Goal: Transaction & Acquisition: Purchase product/service

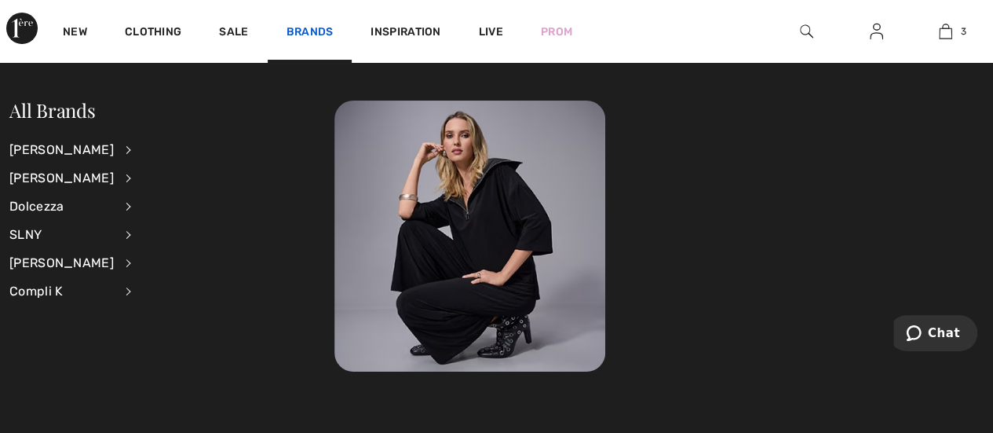
click at [314, 25] on link "Brands" at bounding box center [310, 33] width 47 height 16
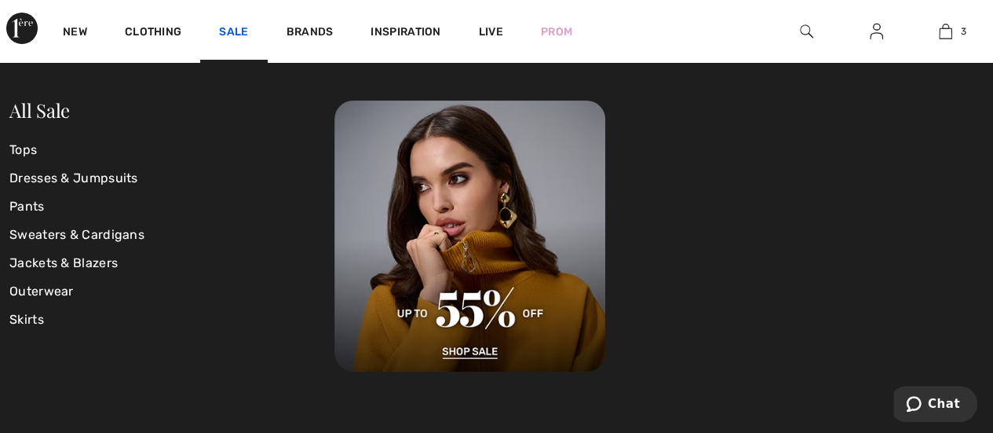
click at [235, 26] on link "Sale" at bounding box center [233, 33] width 29 height 16
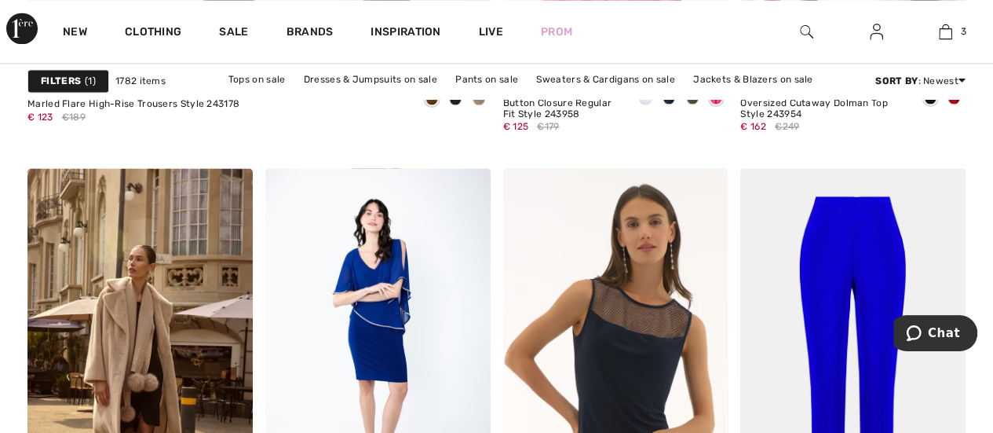
scroll to position [4416, 0]
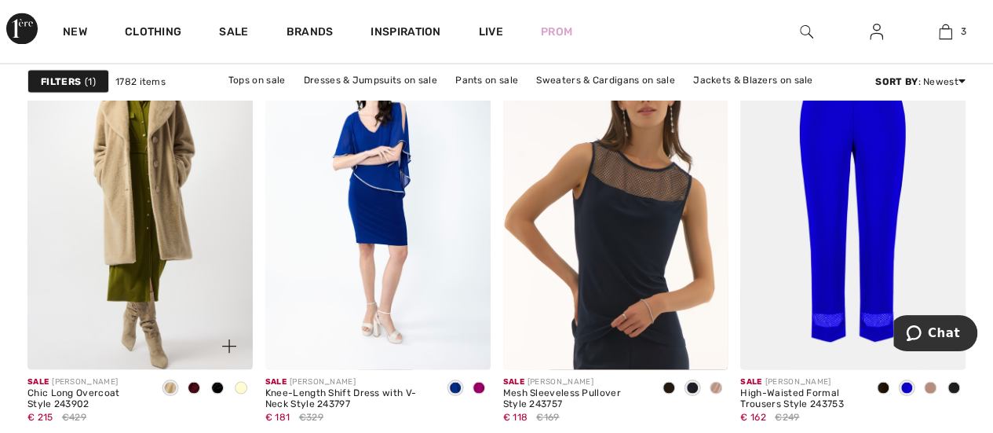
click at [152, 258] on img at bounding box center [139, 200] width 225 height 338
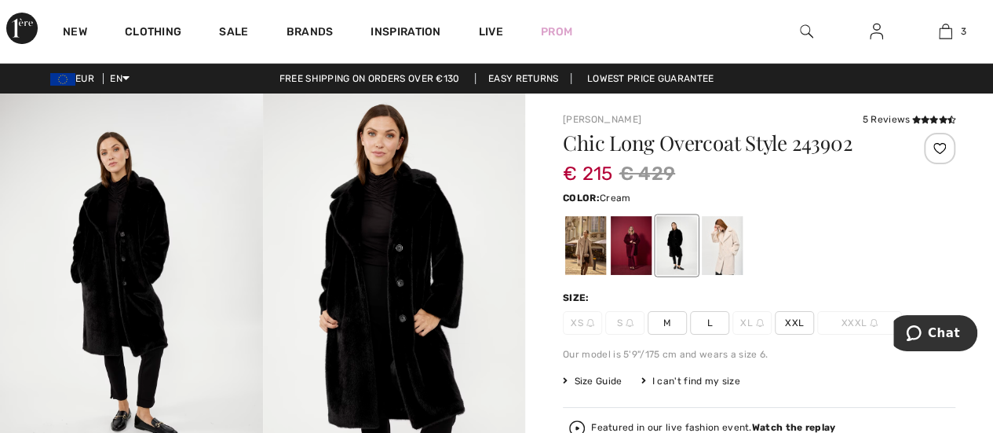
click at [723, 229] on div at bounding box center [722, 245] width 41 height 59
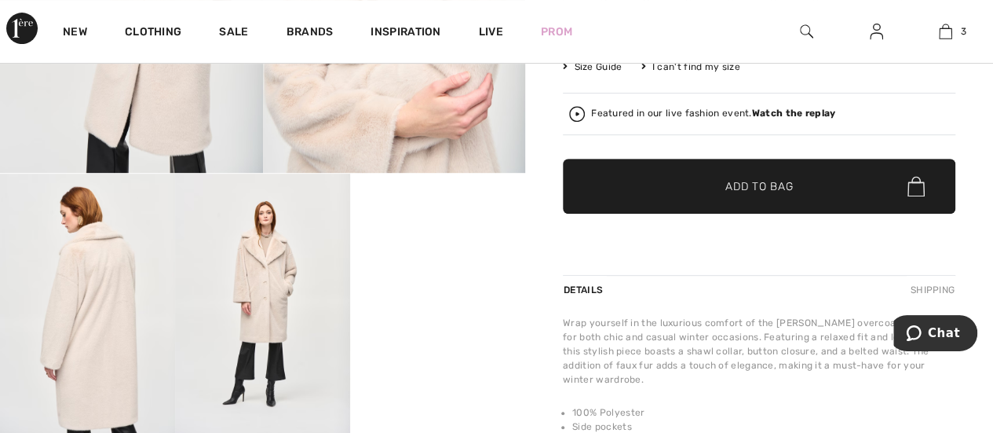
scroll to position [345, 0]
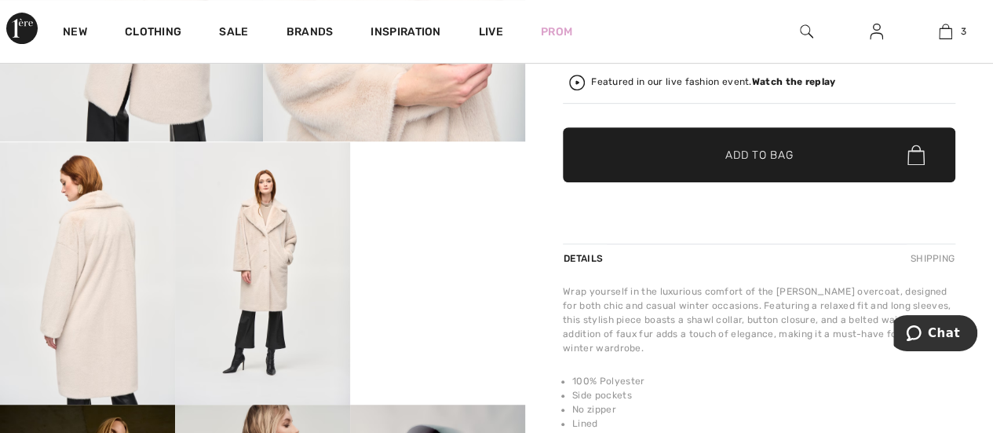
click at [463, 230] on video "Your browser does not support the video tag." at bounding box center [437, 186] width 175 height 88
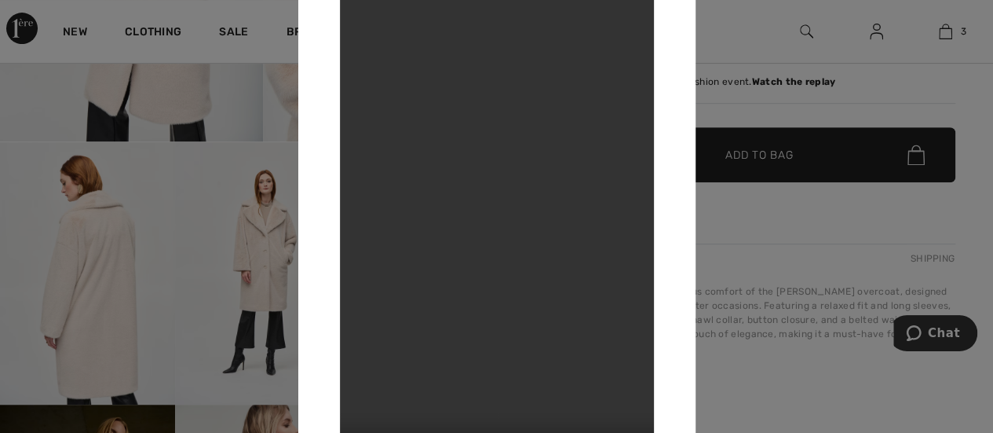
click at [463, 304] on video "Your browser does not support the video tag." at bounding box center [497, 216] width 314 height 558
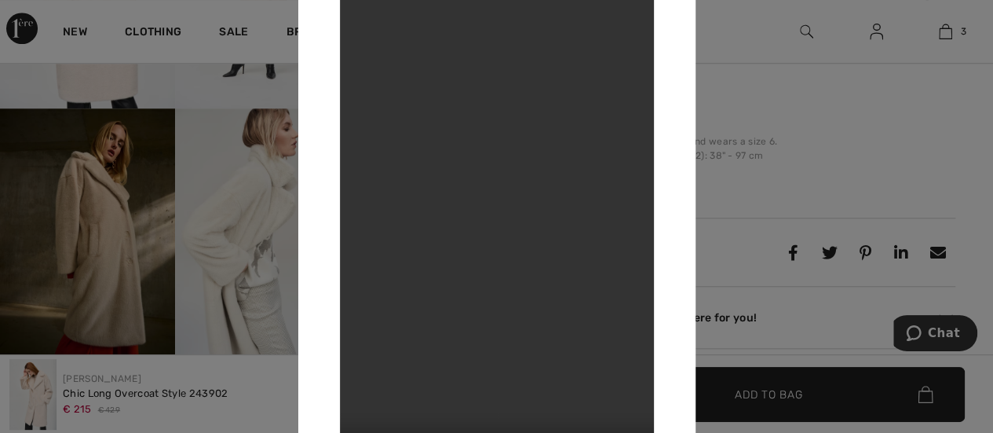
scroll to position [631, 0]
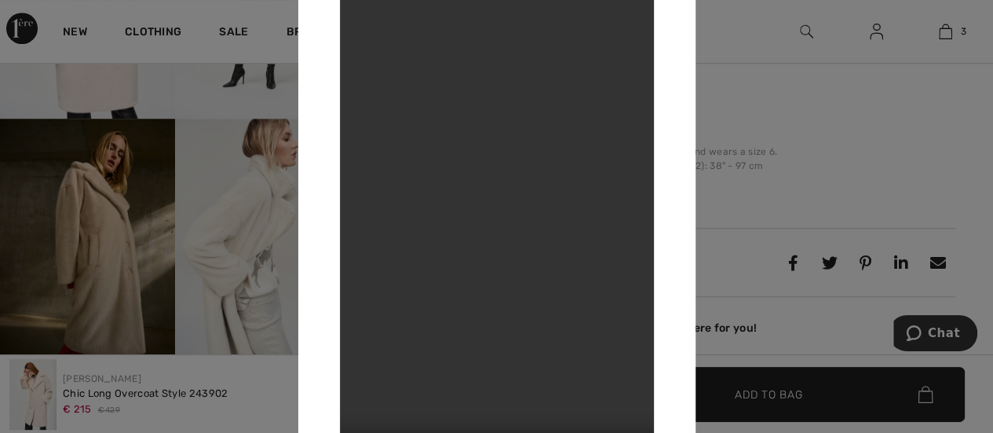
click at [111, 250] on div at bounding box center [496, 216] width 993 height 433
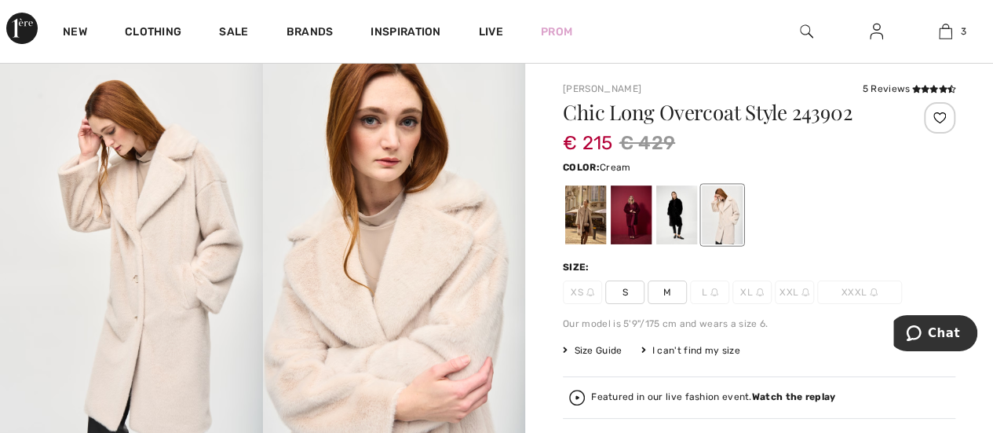
scroll to position [24, 0]
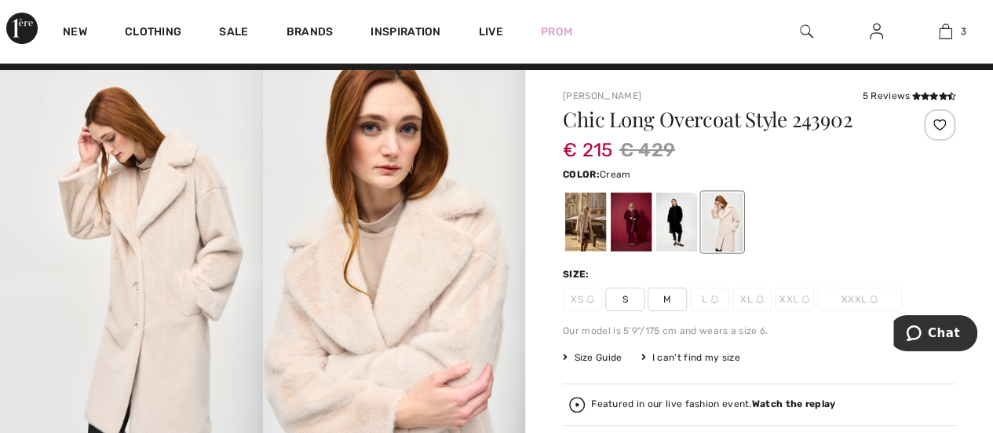
click at [708, 294] on span "L" at bounding box center [709, 299] width 39 height 24
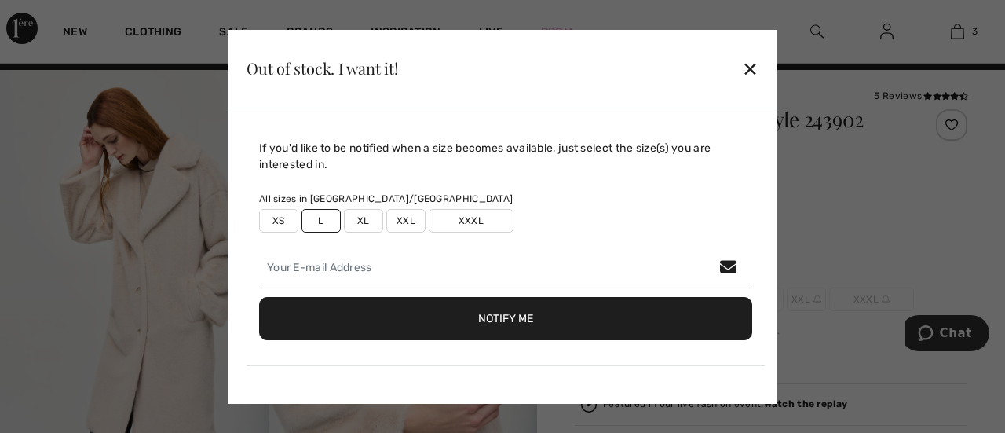
click at [326, 214] on label "L" at bounding box center [320, 221] width 39 height 24
click at [323, 211] on label "L" at bounding box center [320, 221] width 39 height 24
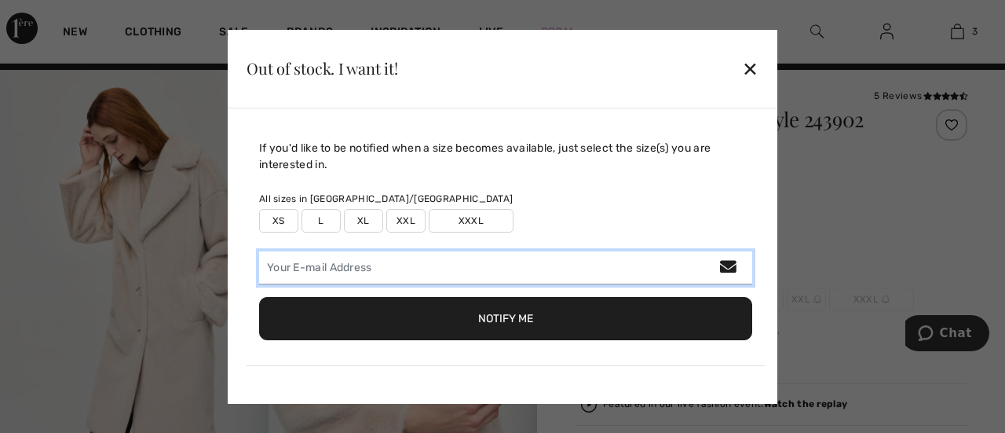
click at [319, 266] on input "email" at bounding box center [505, 267] width 493 height 33
type input "nmahlangu10@gmail.com"
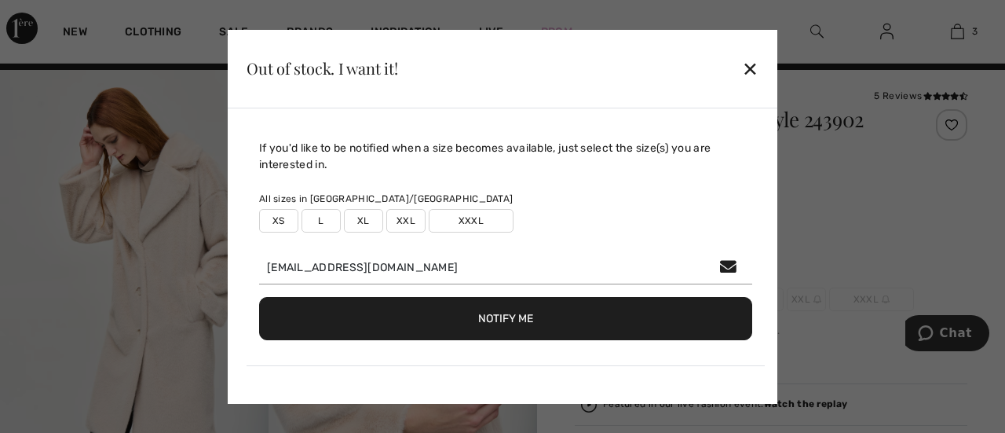
click at [329, 219] on label "L" at bounding box center [320, 221] width 39 height 24
click at [509, 318] on button "Notify Me" at bounding box center [505, 318] width 493 height 43
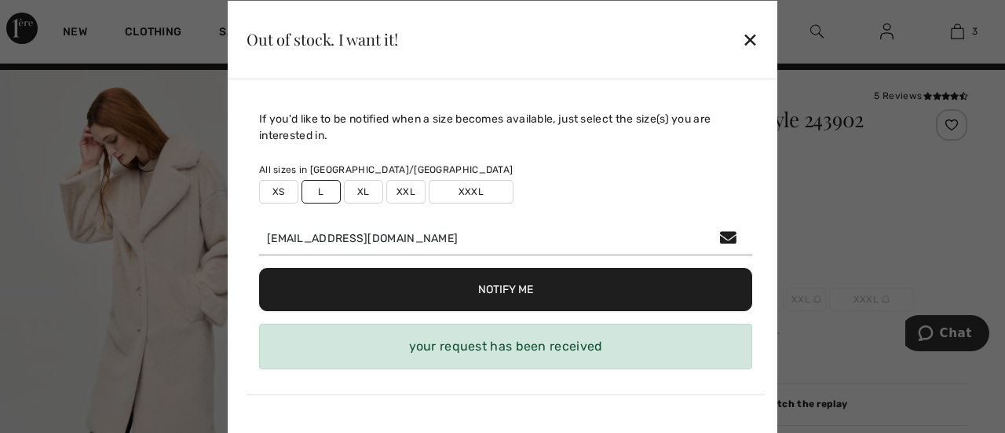
click at [509, 318] on div "Notify Me" at bounding box center [505, 289] width 493 height 68
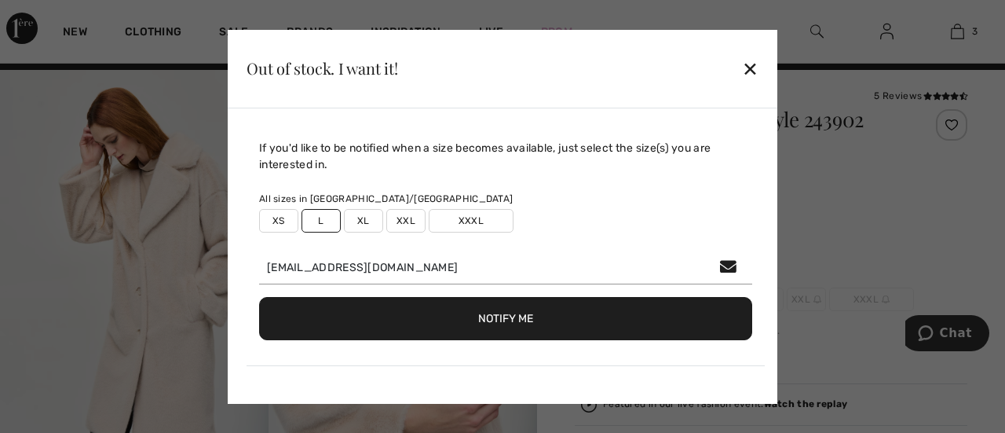
click at [745, 64] on div "✕" at bounding box center [750, 68] width 16 height 33
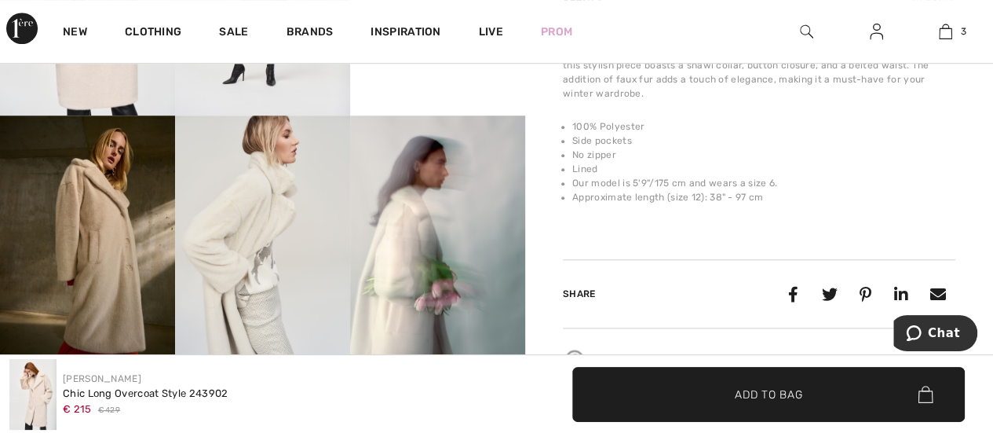
scroll to position [642, 0]
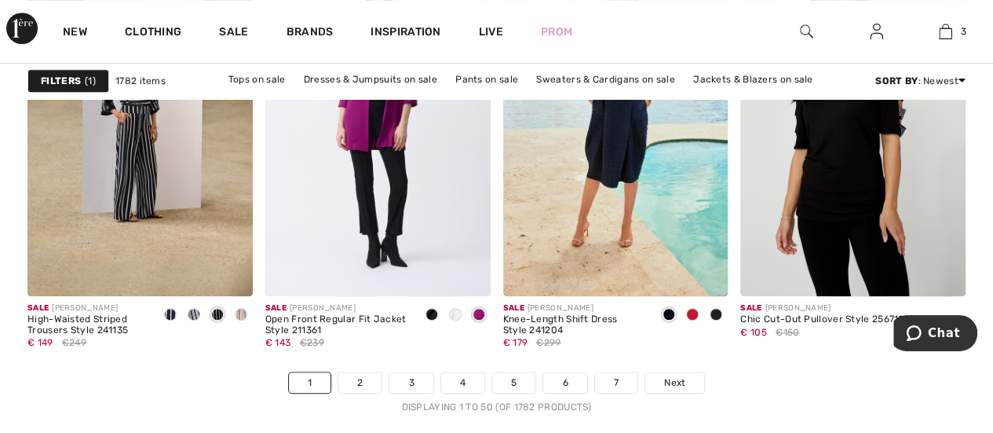
scroll to position [6290, 0]
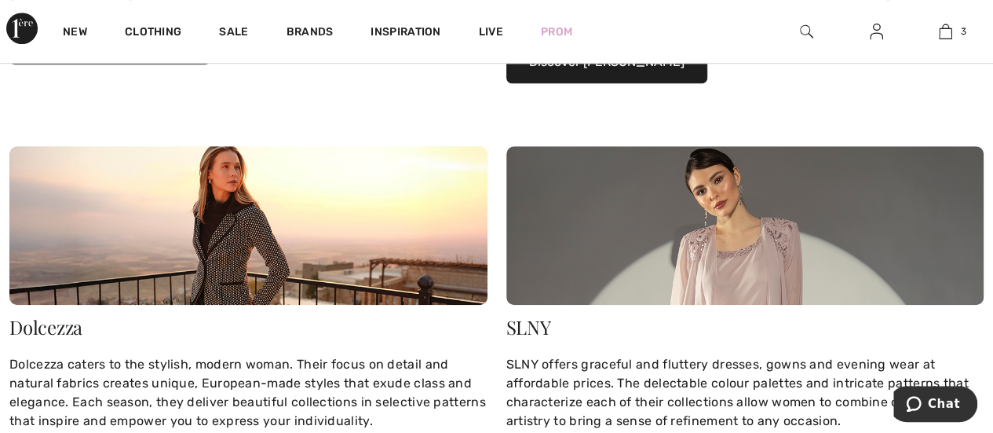
scroll to position [638, 0]
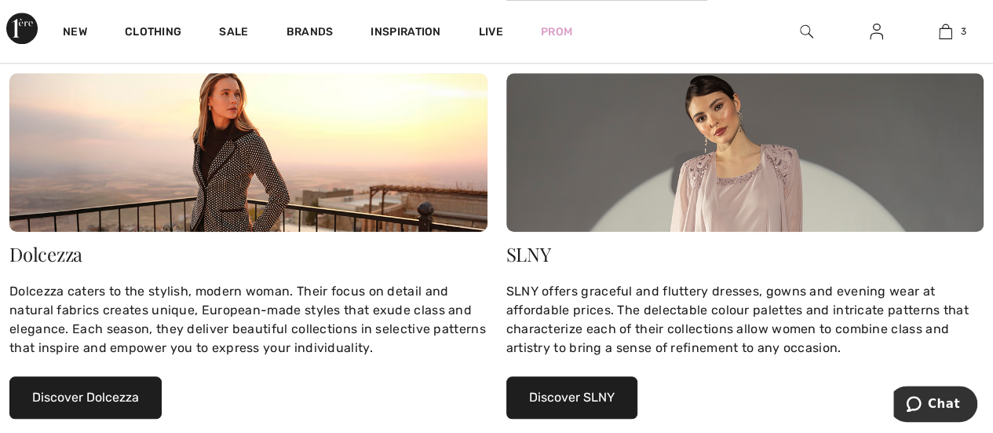
click at [223, 169] on img at bounding box center [248, 152] width 478 height 159
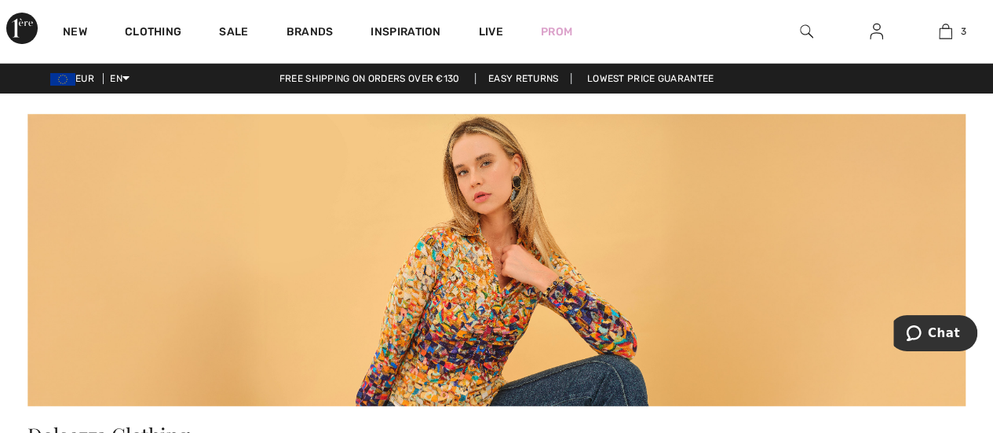
click at [223, 169] on img at bounding box center [496, 259] width 938 height 294
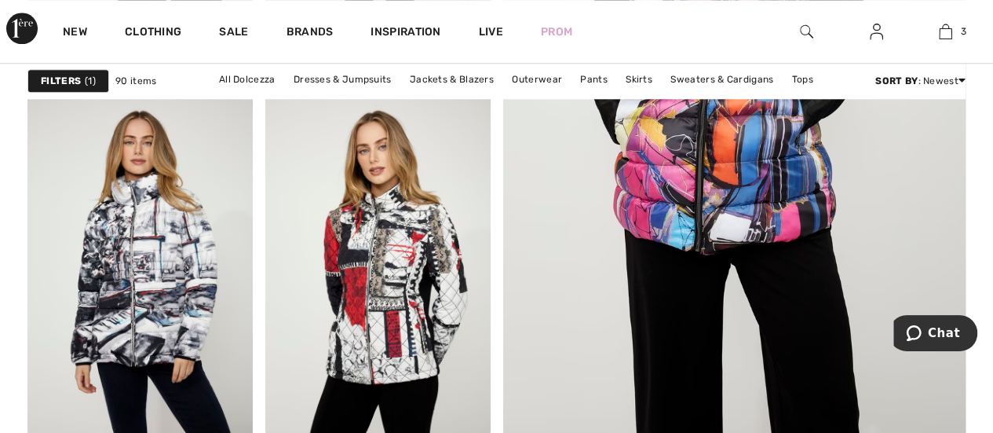
scroll to position [858, 0]
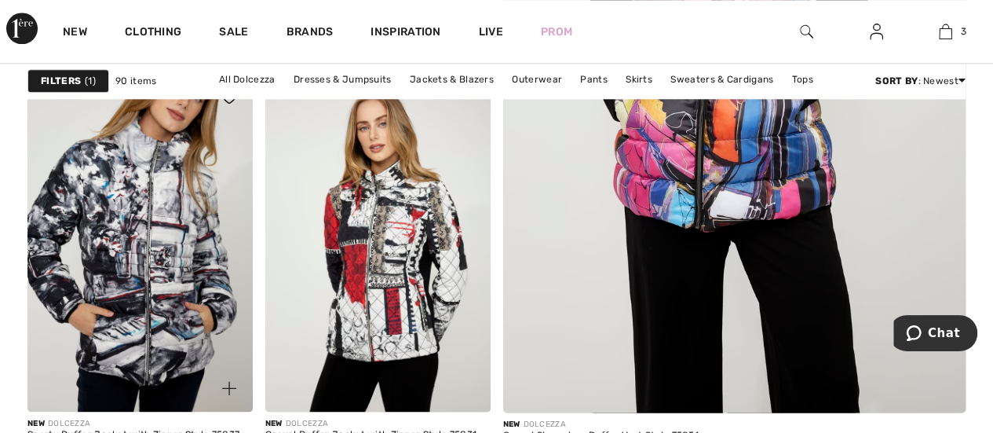
click at [138, 290] on img at bounding box center [139, 243] width 225 height 338
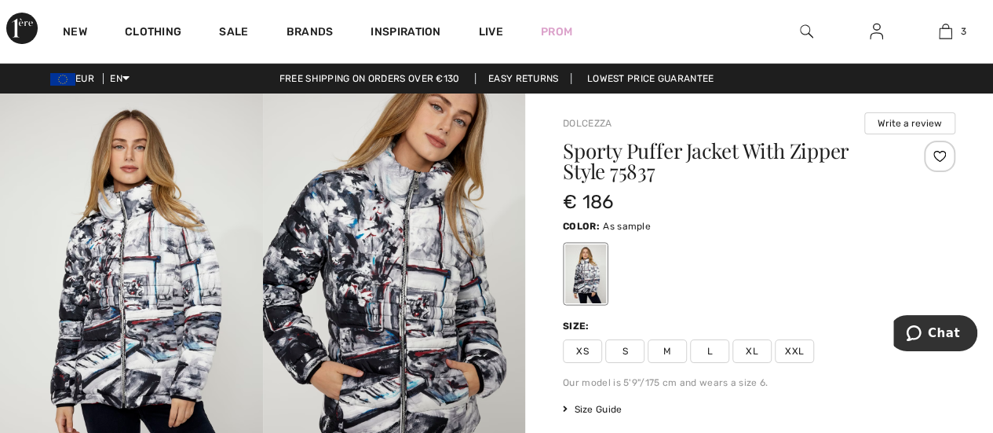
click at [718, 345] on span "L" at bounding box center [709, 351] width 39 height 24
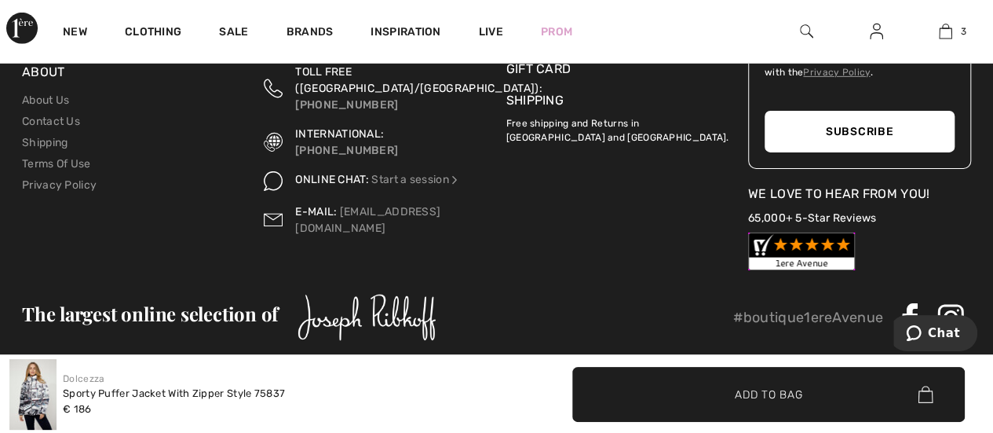
scroll to position [2573, 0]
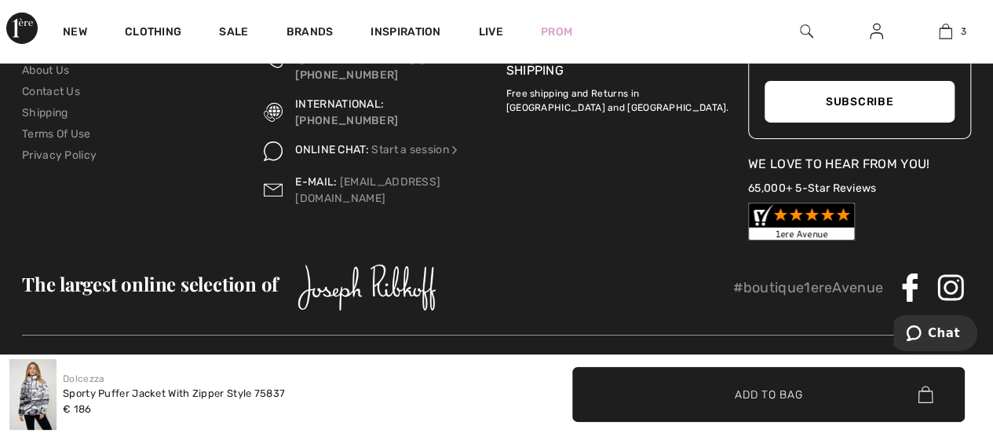
click at [765, 392] on span "Add to Bag" at bounding box center [769, 393] width 68 height 16
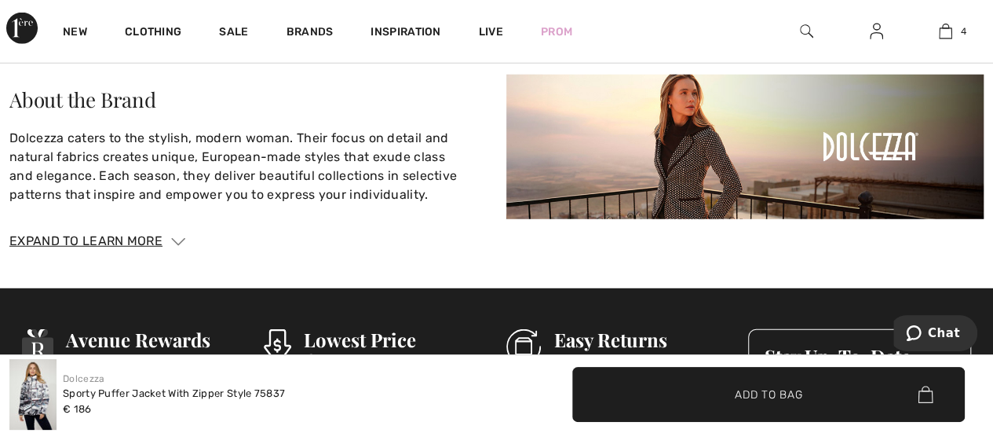
scroll to position [2050, 0]
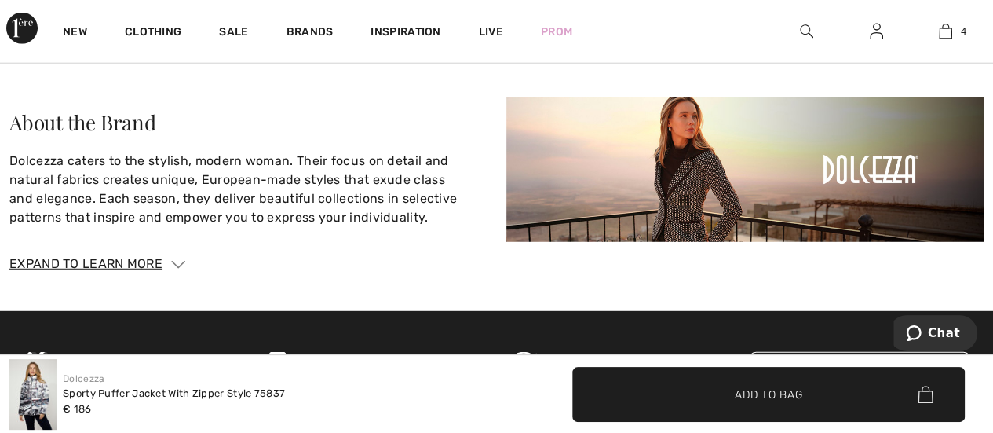
click at [103, 257] on div "Expand to Learn More" at bounding box center [496, 263] width 974 height 19
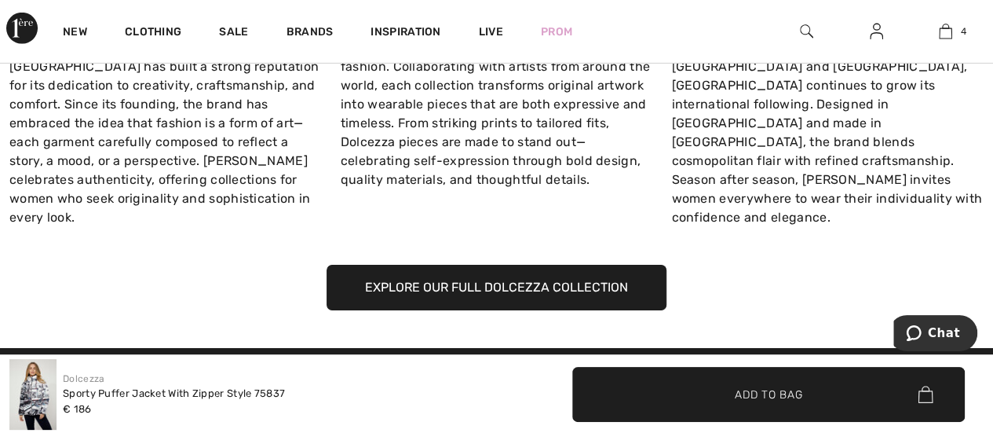
scroll to position [2594, 0]
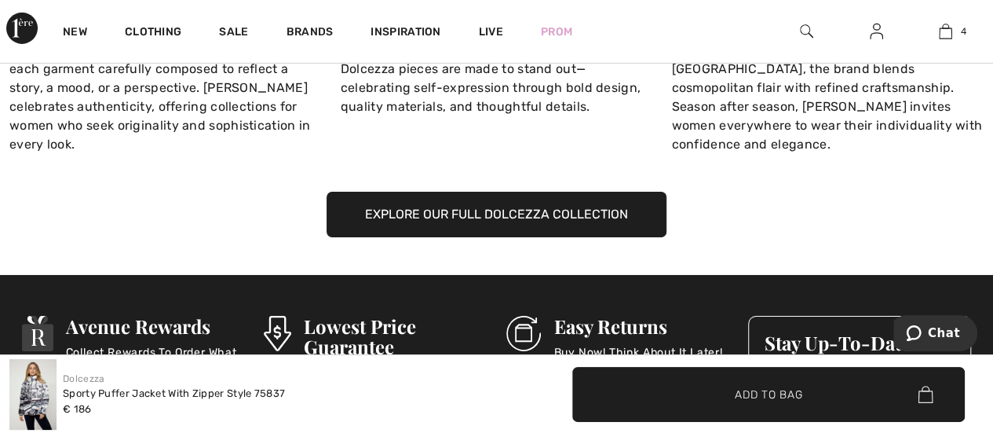
click at [520, 192] on button "Explore Our Full Dolcezza Collection" at bounding box center [497, 215] width 340 height 46
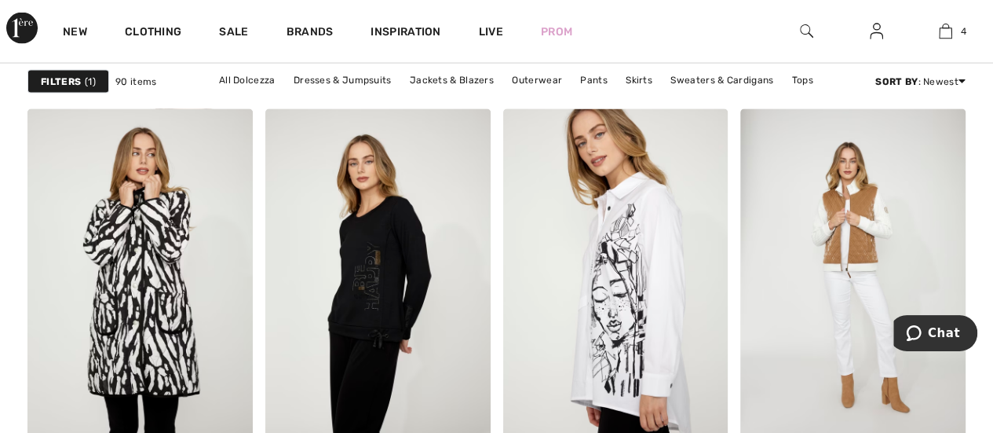
scroll to position [1685, 0]
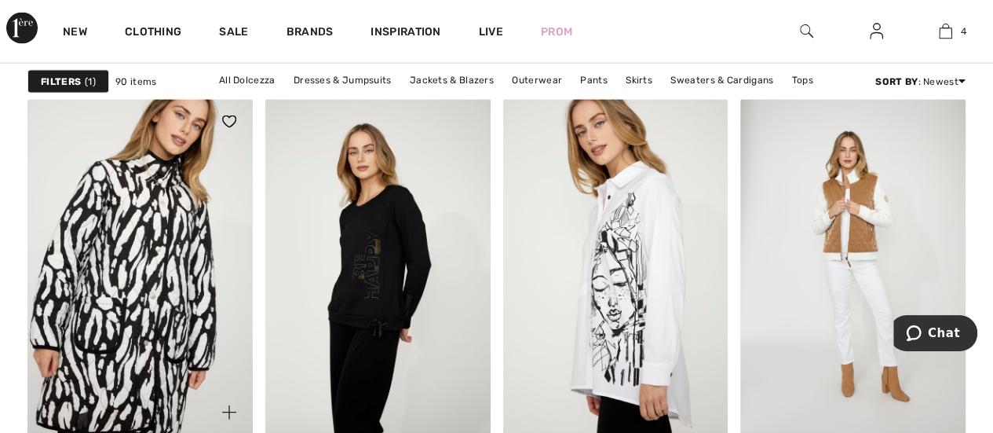
click at [89, 316] on img at bounding box center [139, 267] width 225 height 338
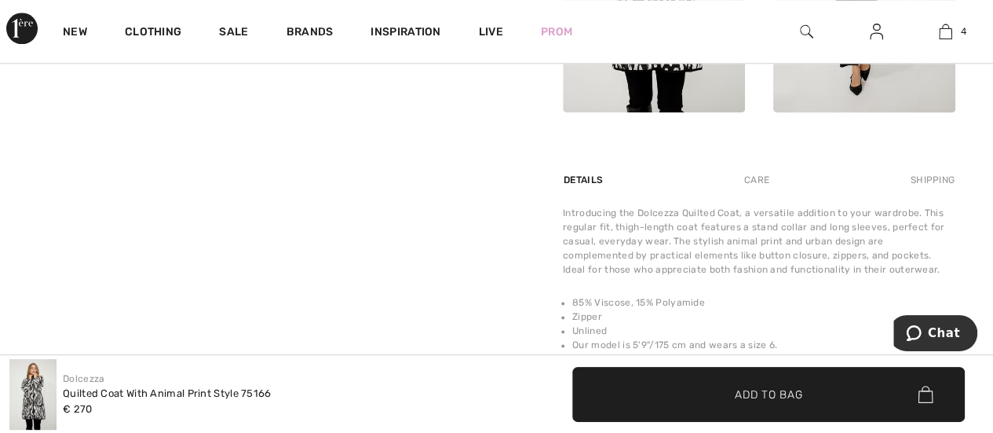
scroll to position [848, 0]
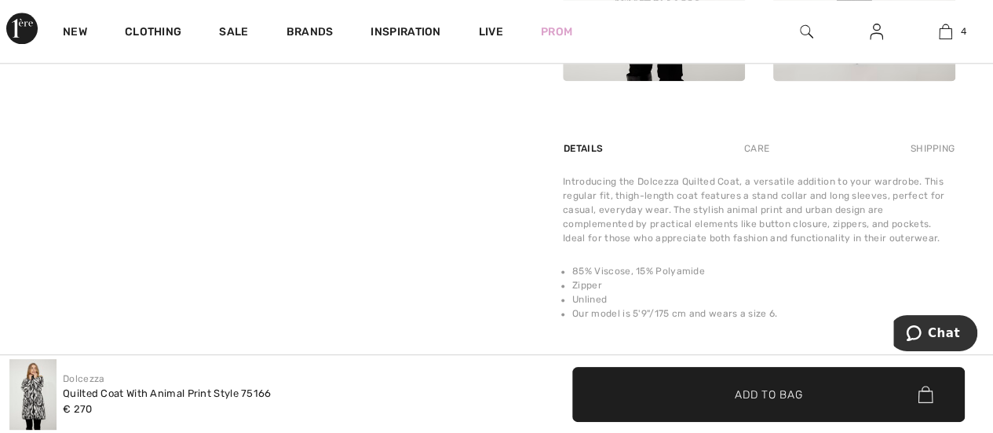
click at [740, 387] on span "Add to Bag" at bounding box center [769, 393] width 68 height 16
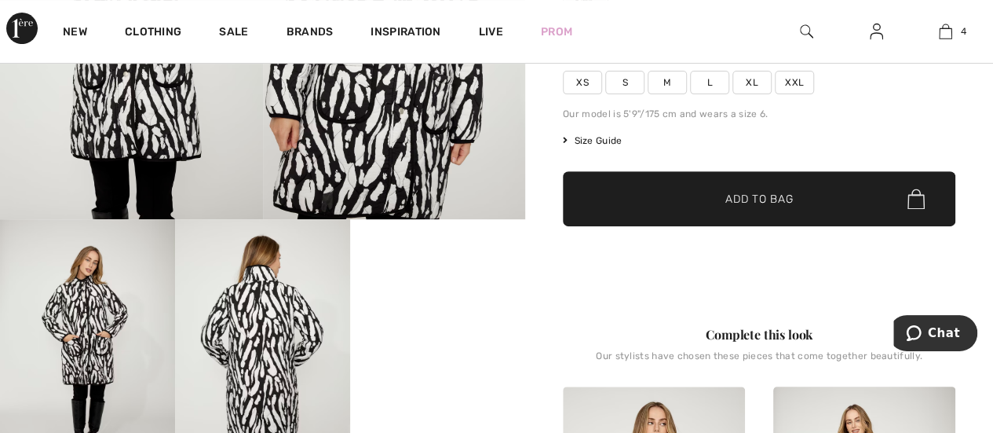
scroll to position [192, 0]
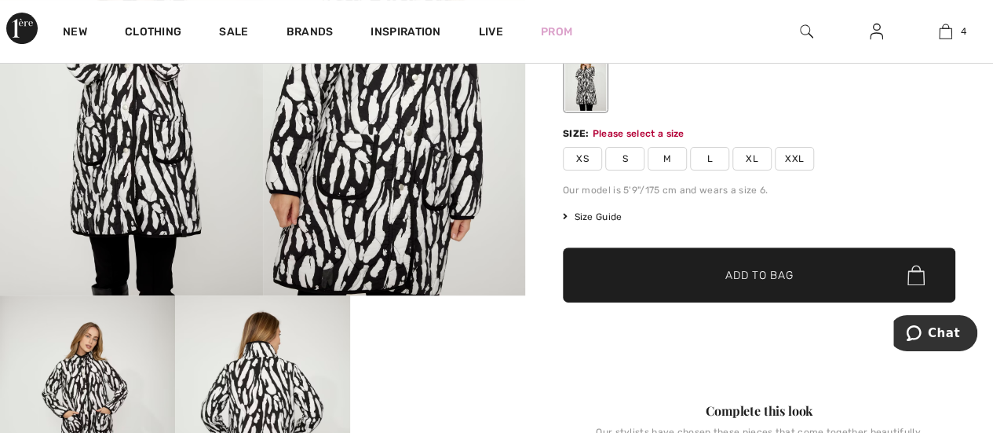
click at [710, 158] on span "L" at bounding box center [709, 159] width 39 height 24
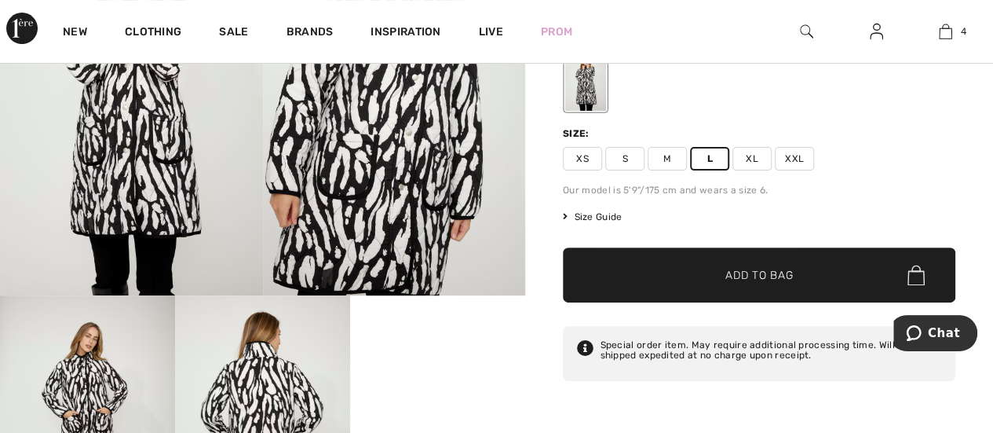
click at [790, 268] on span "Add to Bag" at bounding box center [759, 275] width 68 height 16
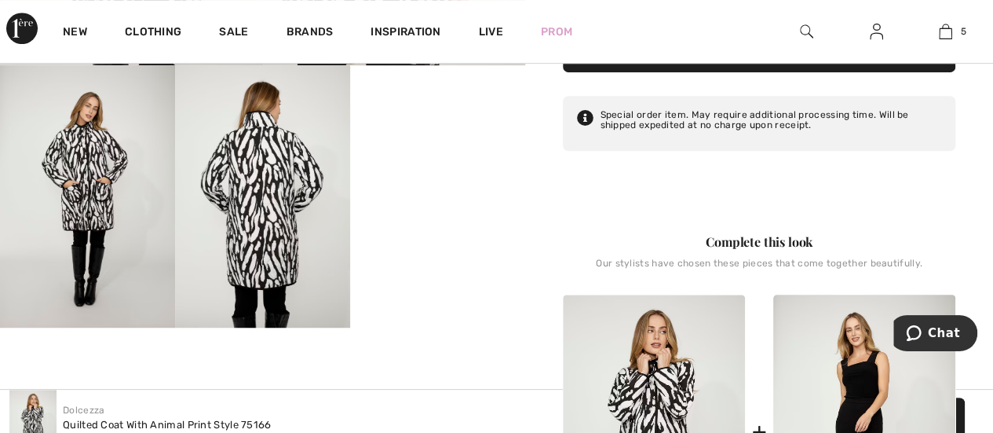
scroll to position [475, 0]
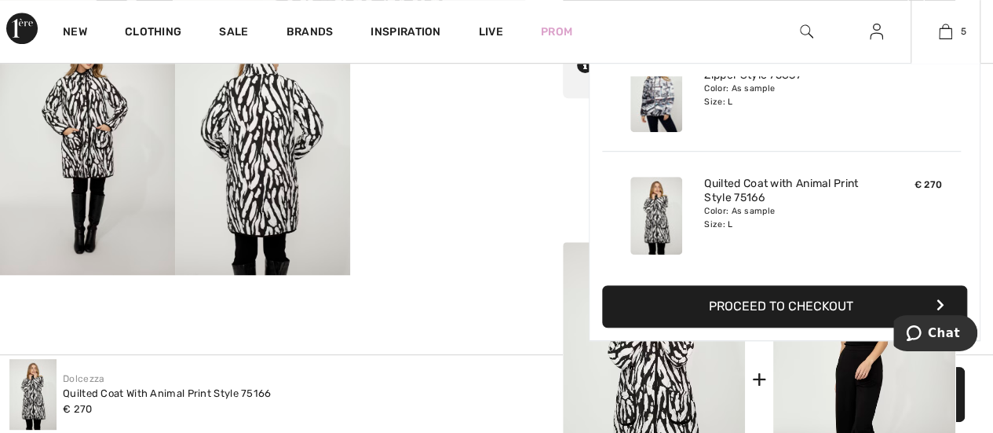
click at [938, 298] on icon "button" at bounding box center [938, 304] width 8 height 13
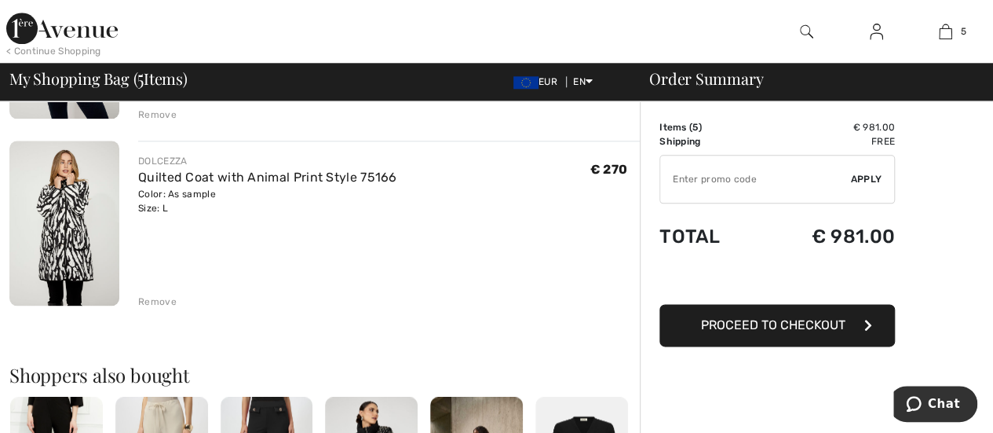
scroll to position [764, 0]
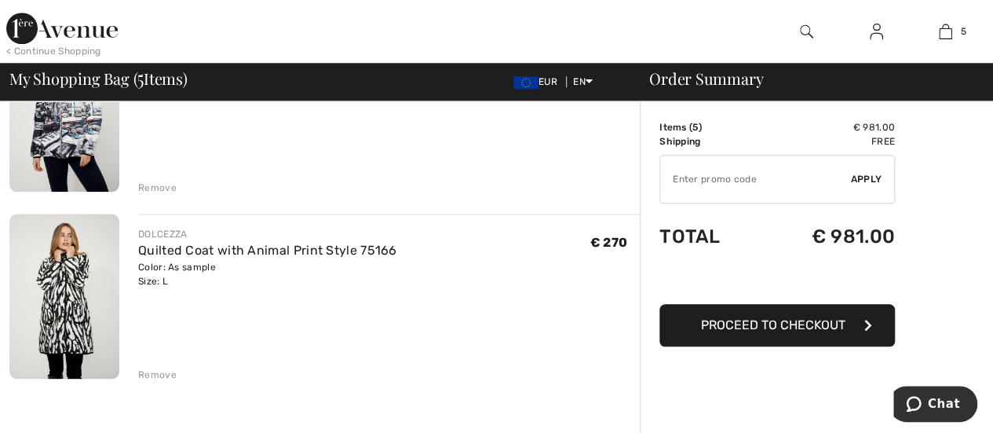
click at [159, 367] on div "Remove" at bounding box center [157, 374] width 38 height 14
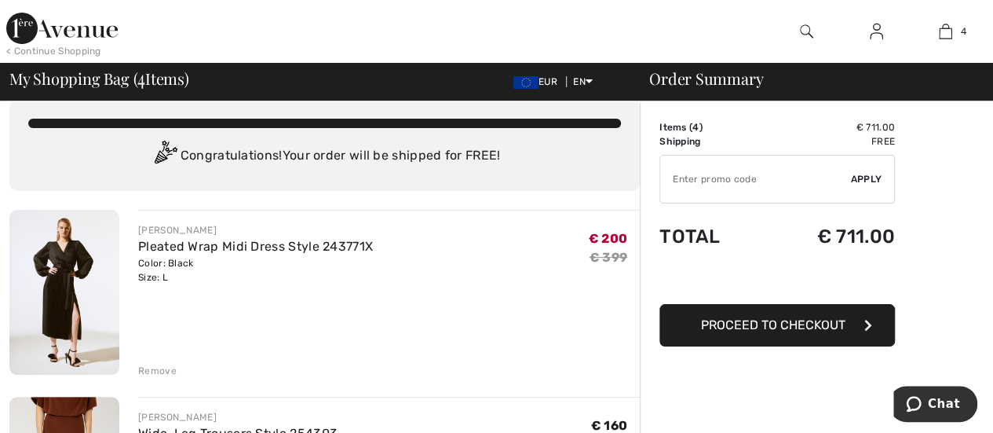
scroll to position [0, 0]
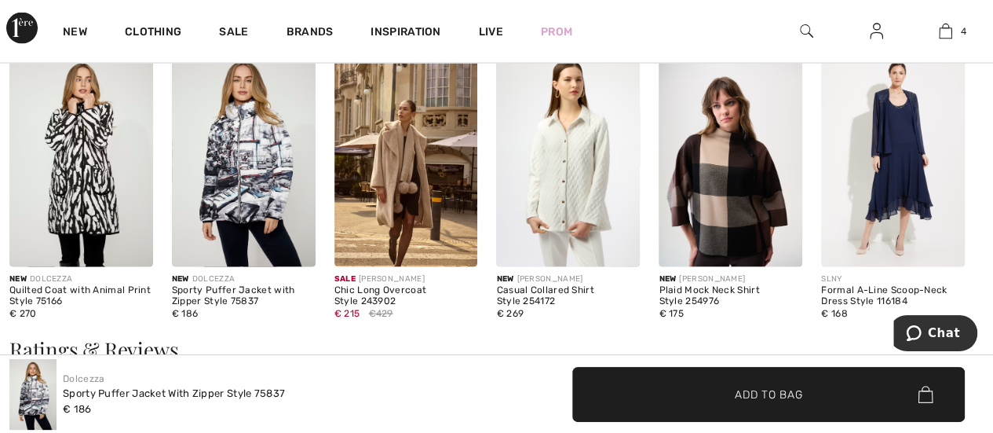
scroll to position [1565, 0]
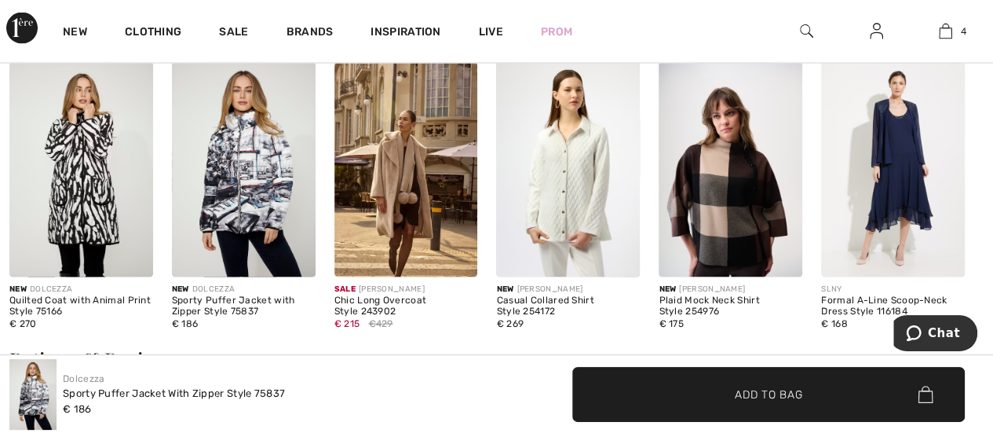
click at [422, 167] on img at bounding box center [406, 169] width 144 height 215
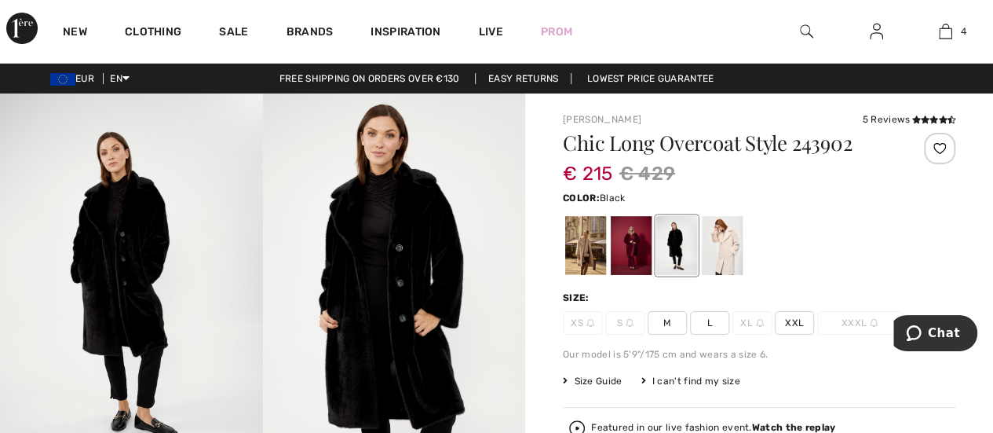
click at [672, 227] on div at bounding box center [676, 245] width 41 height 59
click at [632, 238] on div at bounding box center [631, 245] width 41 height 59
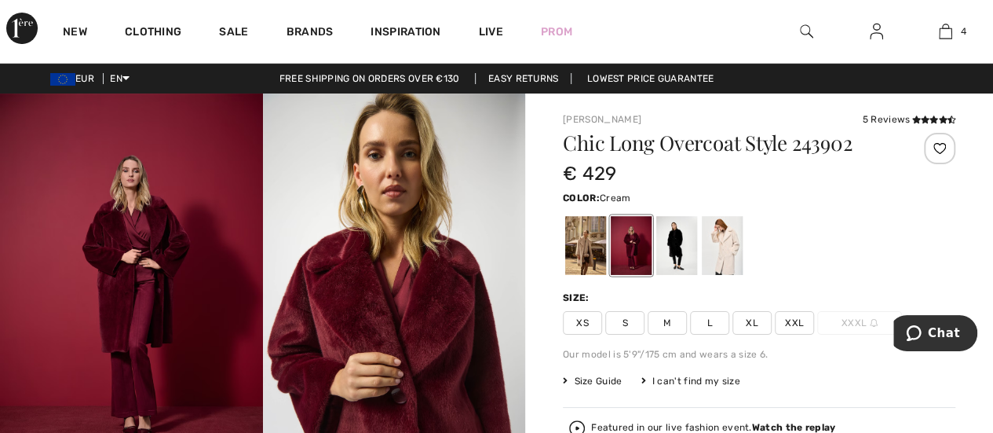
click at [728, 236] on div at bounding box center [722, 245] width 41 height 59
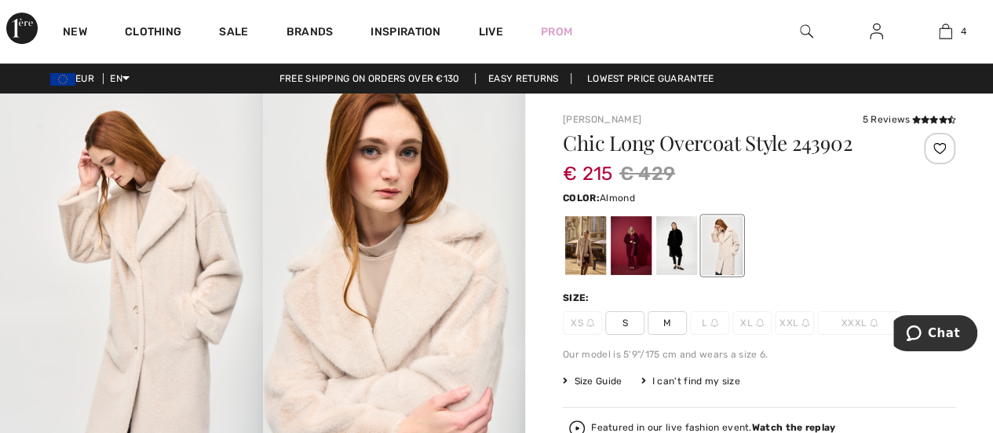
click at [578, 248] on div at bounding box center [585, 245] width 41 height 59
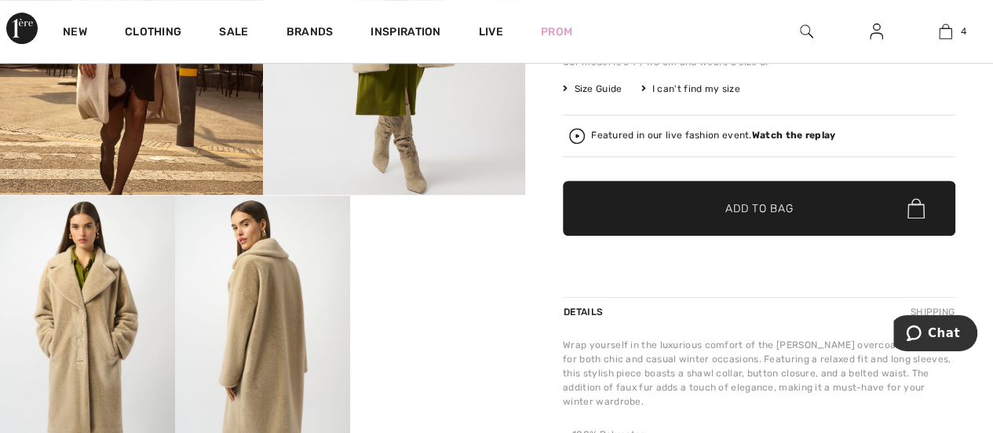
scroll to position [293, 0]
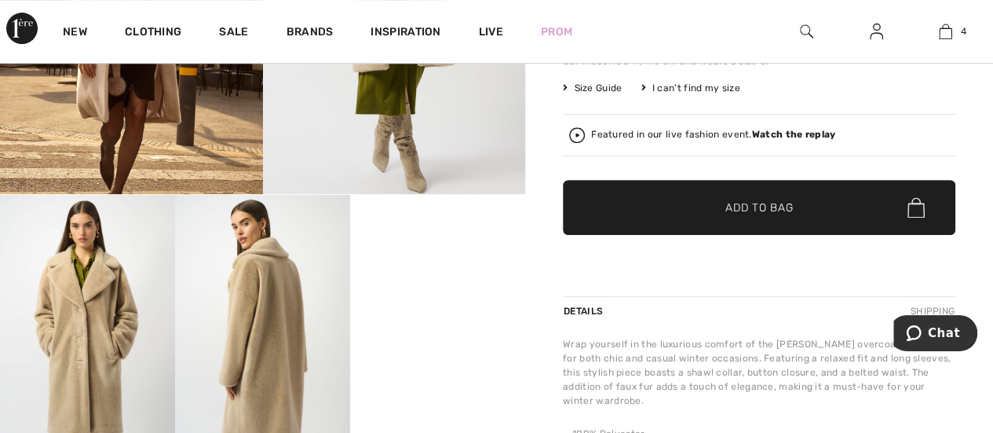
click at [447, 283] on video "Your browser does not support the video tag." at bounding box center [437, 239] width 175 height 88
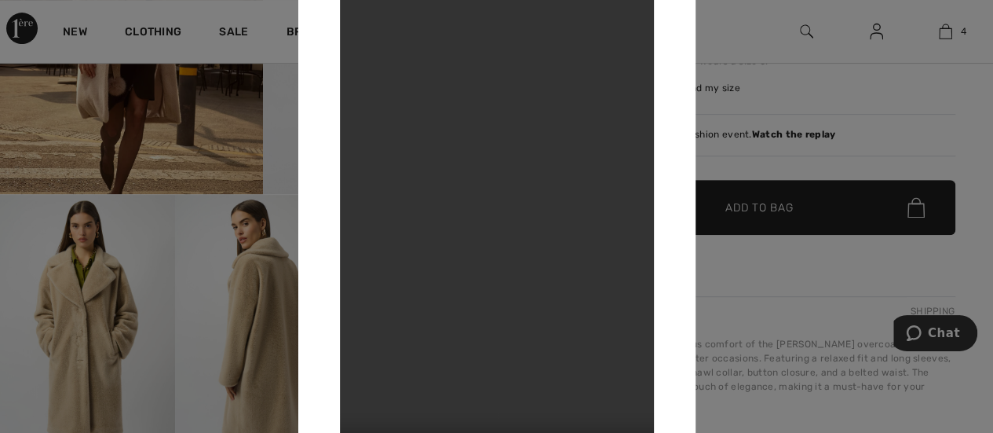
click at [763, 207] on div at bounding box center [496, 216] width 993 height 433
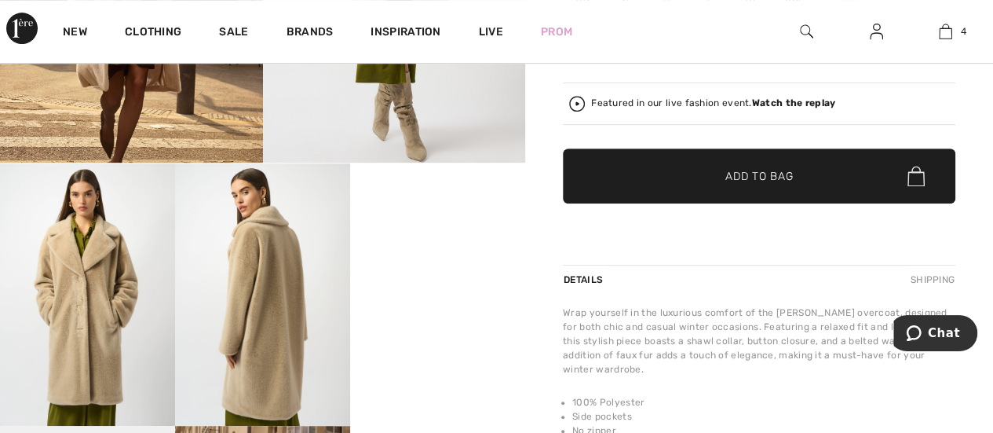
scroll to position [366, 0]
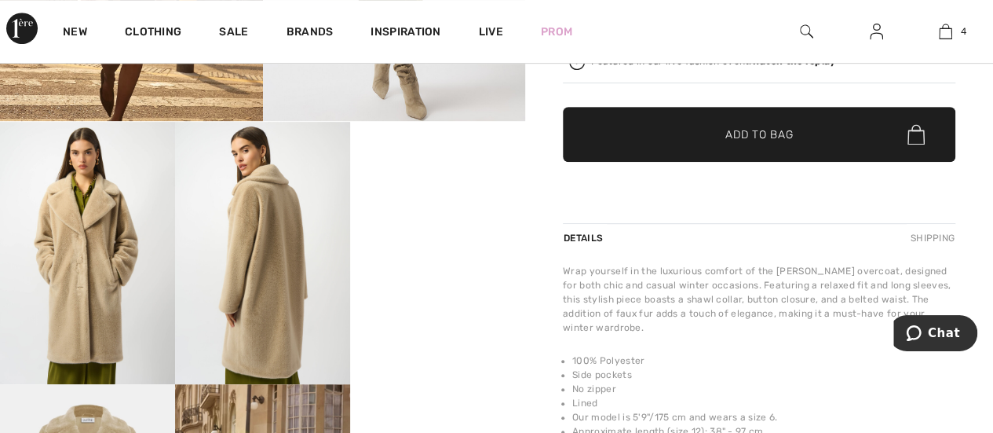
click at [436, 210] on video "Your browser does not support the video tag." at bounding box center [437, 166] width 175 height 88
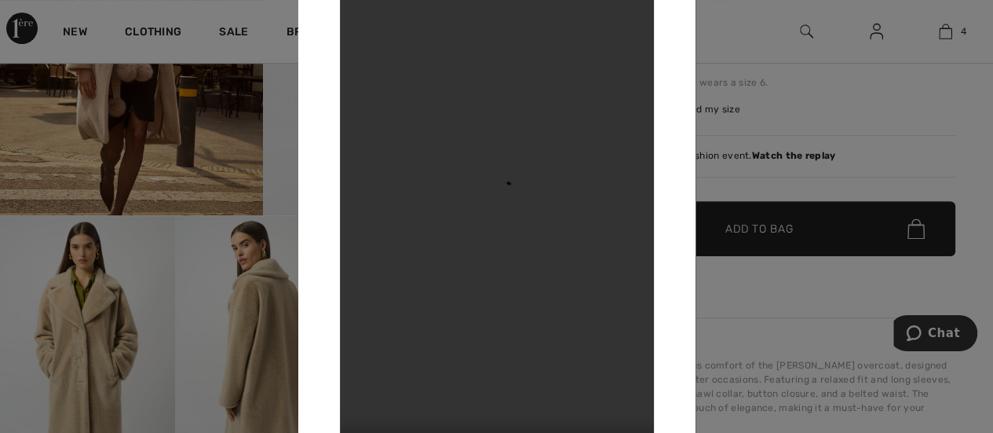
scroll to position [220, 0]
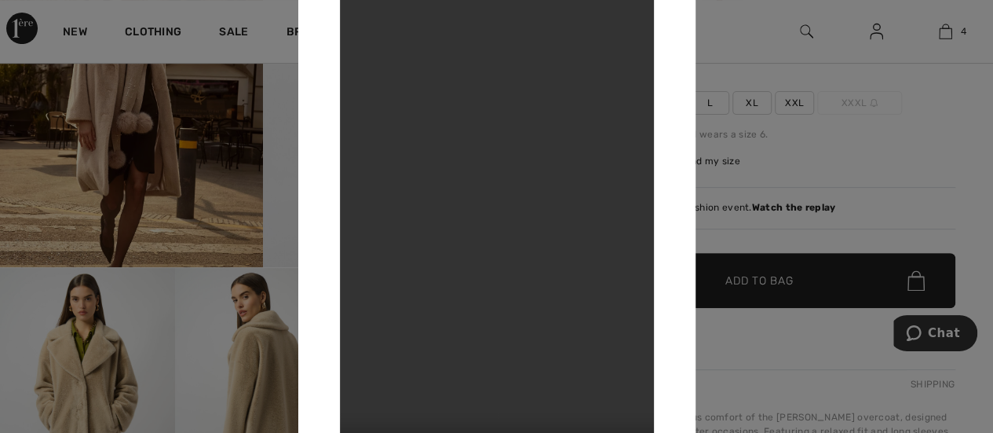
click at [768, 279] on div at bounding box center [496, 216] width 993 height 433
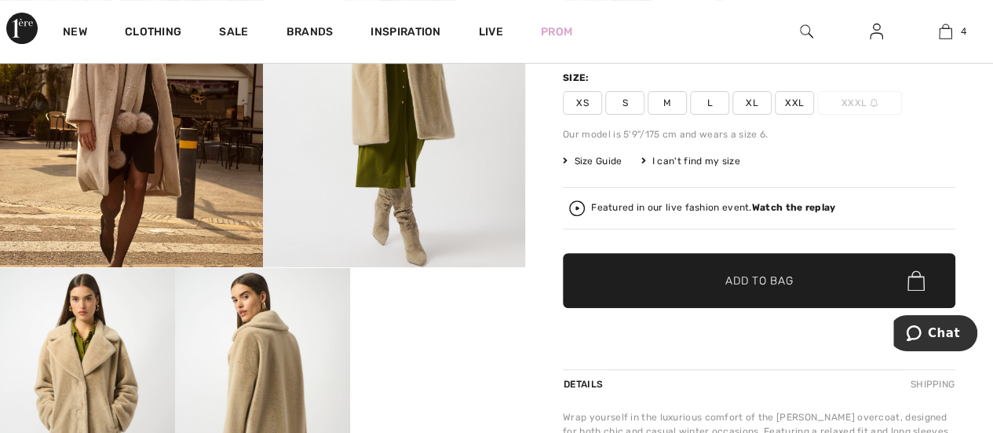
click at [710, 101] on span "L" at bounding box center [709, 103] width 39 height 24
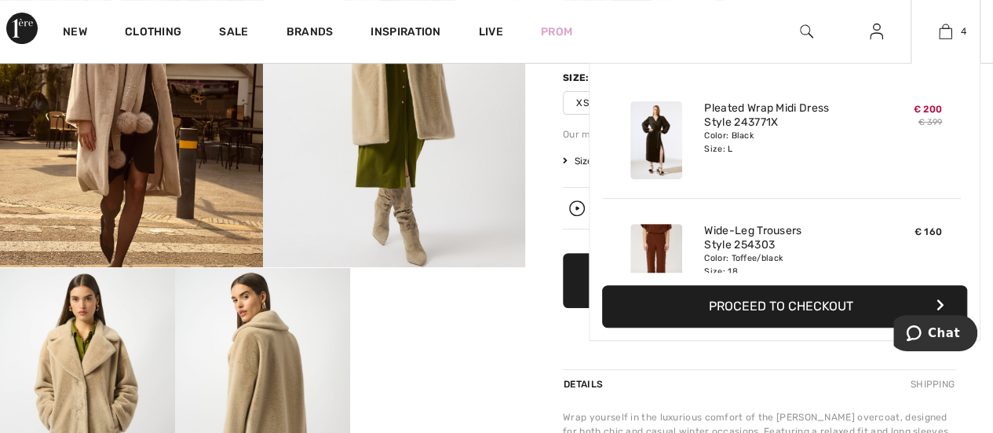
click at [936, 298] on icon "button" at bounding box center [940, 304] width 8 height 13
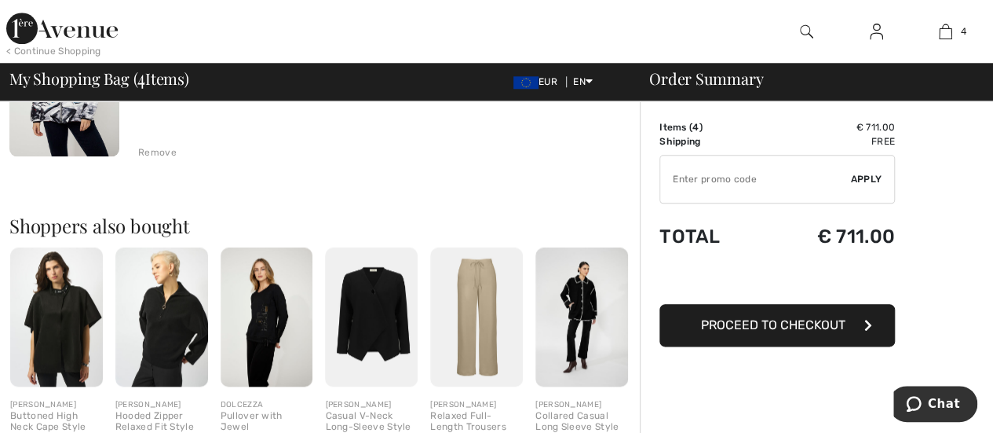
scroll to position [805, 0]
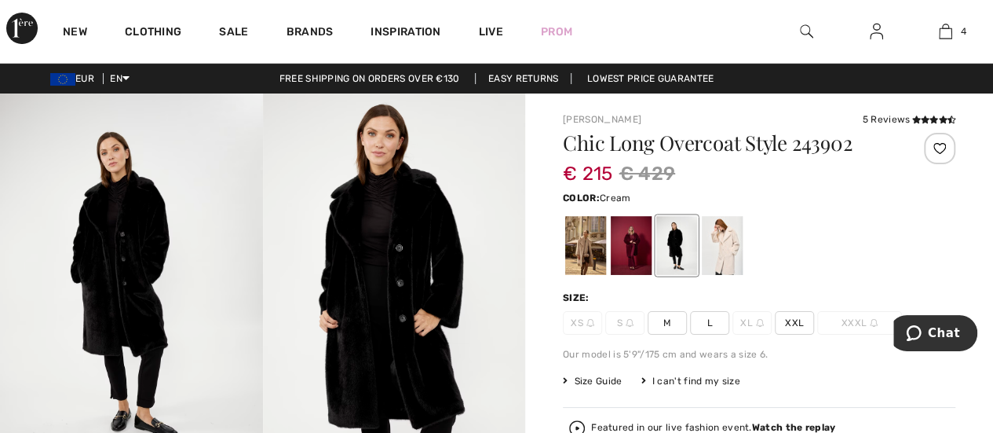
click at [725, 235] on div at bounding box center [722, 245] width 41 height 59
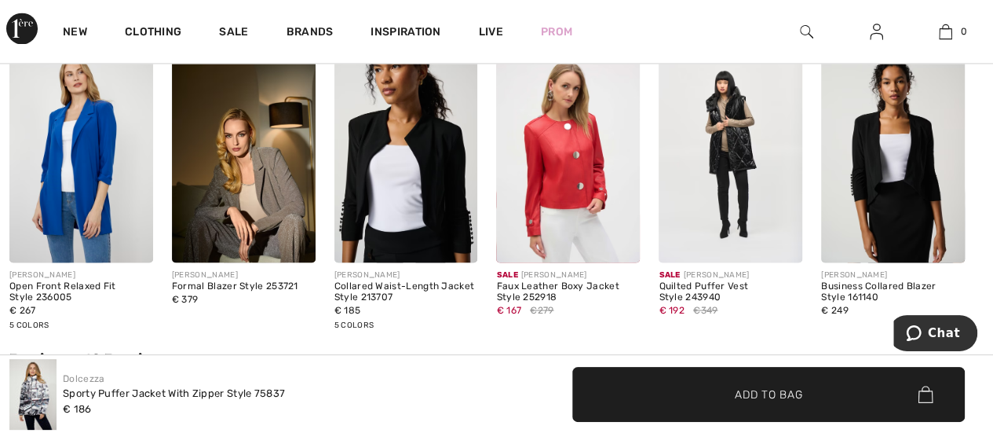
scroll to position [1115, 0]
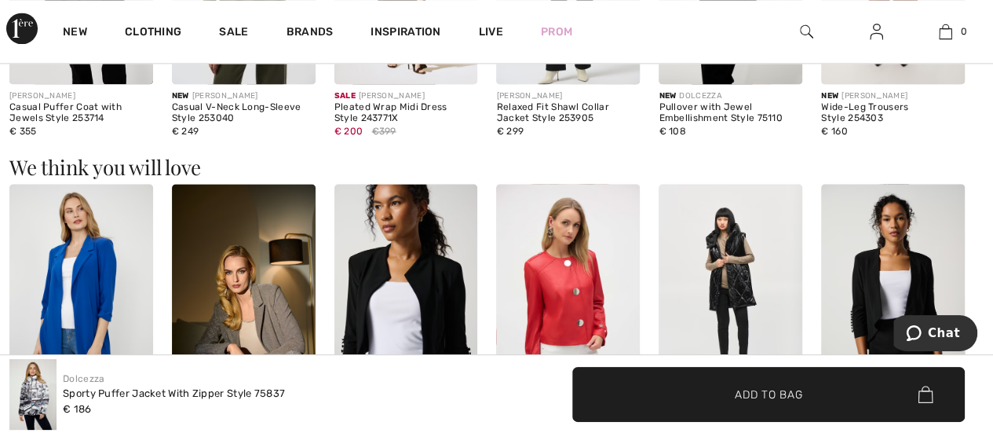
click at [736, 246] on img at bounding box center [731, 291] width 144 height 215
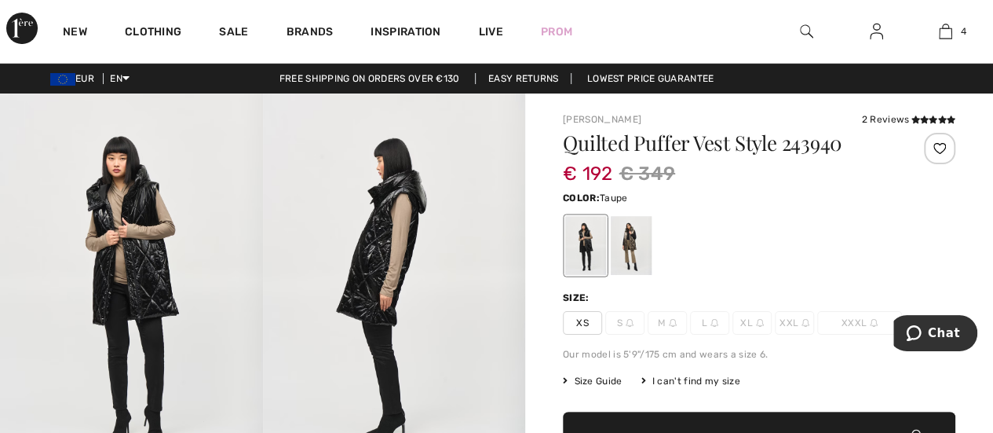
click at [622, 229] on div at bounding box center [631, 245] width 41 height 59
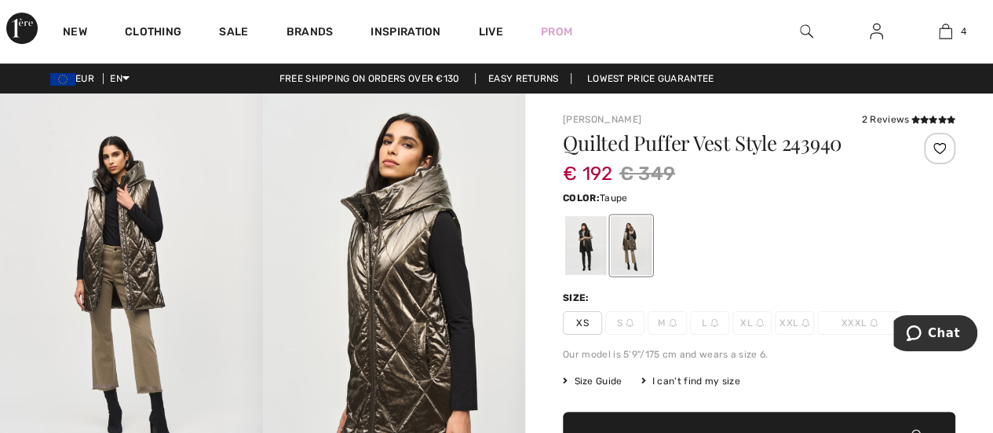
click at [622, 229] on div at bounding box center [631, 245] width 41 height 59
click at [678, 378] on div "I can't find my size" at bounding box center [690, 381] width 99 height 14
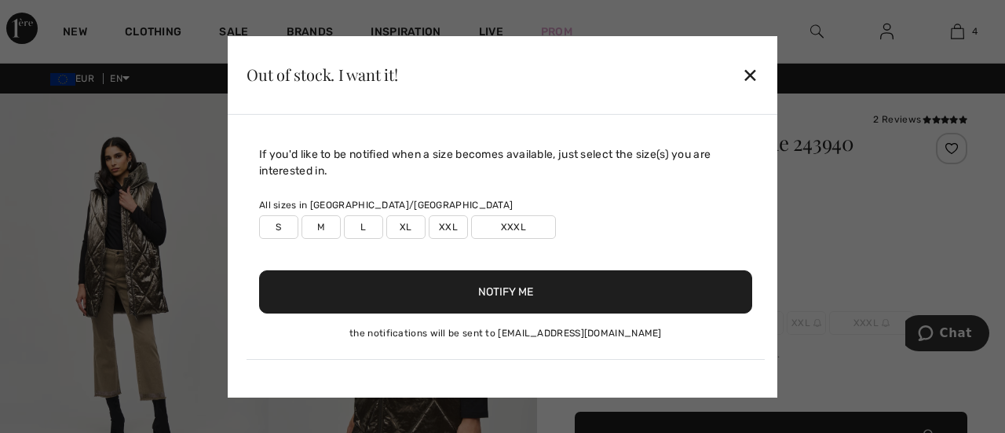
click at [360, 222] on label "L" at bounding box center [363, 227] width 39 height 24
click at [500, 283] on button "Notify Me" at bounding box center [505, 291] width 493 height 43
click at [750, 73] on div "✕" at bounding box center [750, 74] width 16 height 33
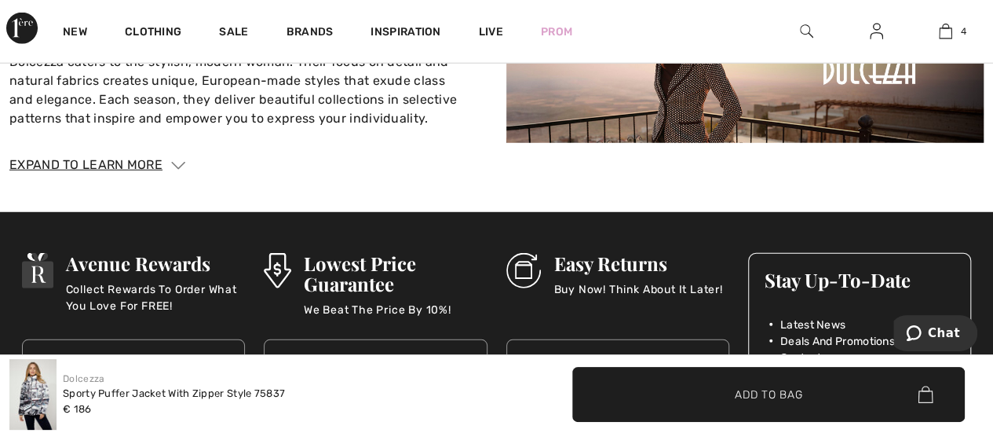
scroll to position [2099, 0]
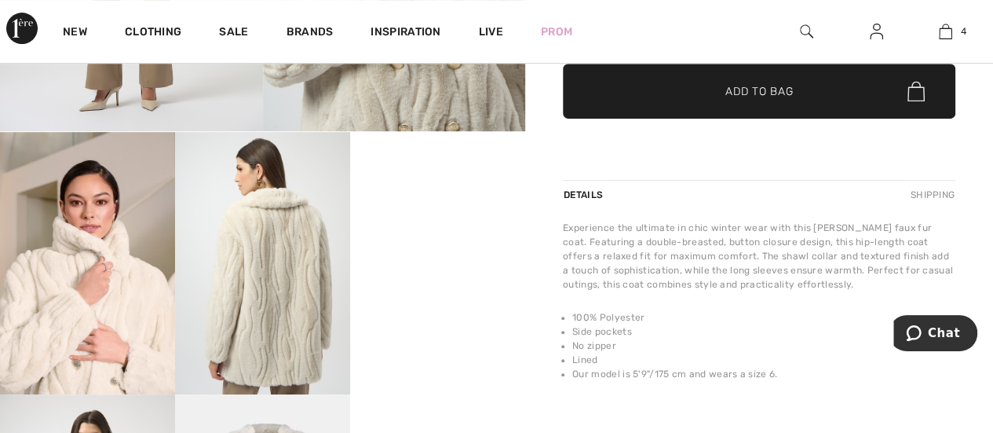
scroll to position [387, 0]
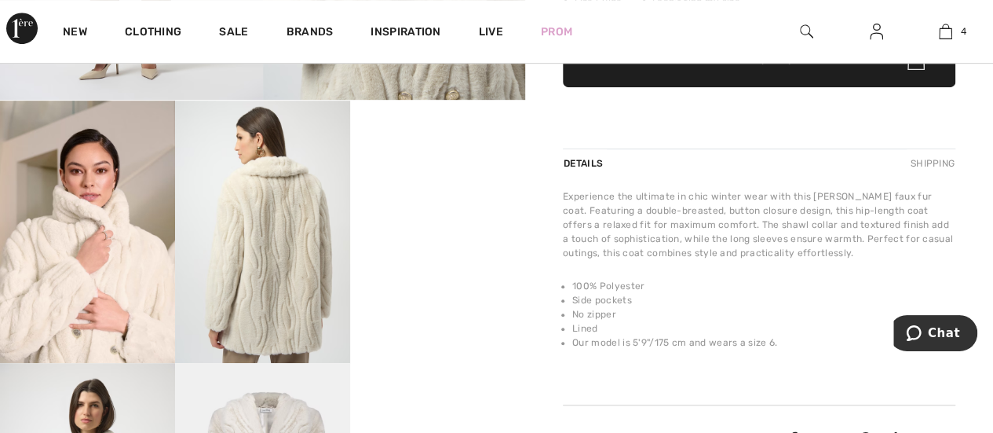
click at [992, 425] on div "[PERSON_NAME] Write a review Chic Faux Fur Coat Style 254908 € 399 Color: Cream…" at bounding box center [759, 175] width 468 height 938
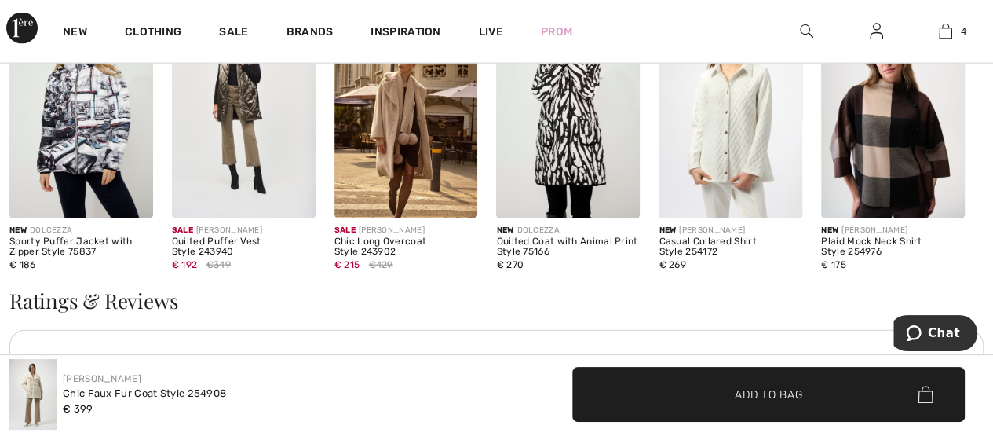
scroll to position [1716, 0]
